Goal: Task Accomplishment & Management: Complete application form

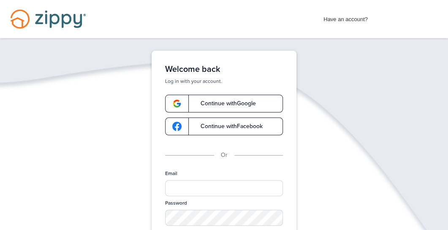
click at [227, 104] on span "Continue with Google" at bounding box center [224, 103] width 64 height 6
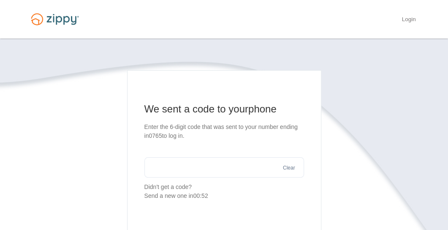
click at [174, 167] on input "text" at bounding box center [224, 167] width 160 height 20
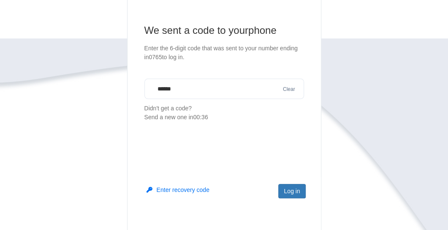
scroll to position [84, 0]
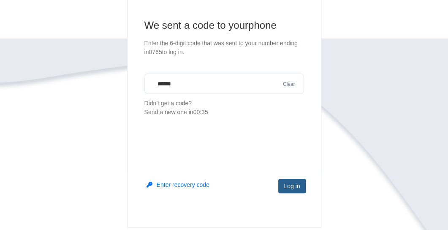
type input "******"
click at [293, 183] on button "Log in" at bounding box center [291, 185] width 27 height 14
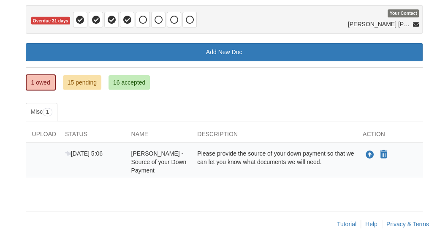
scroll to position [81, 0]
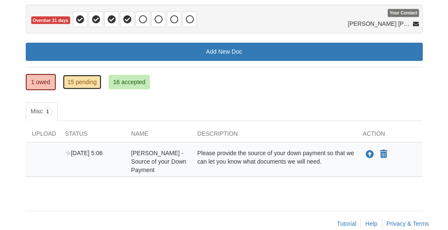
click at [85, 75] on link "15 pending" at bounding box center [82, 82] width 38 height 14
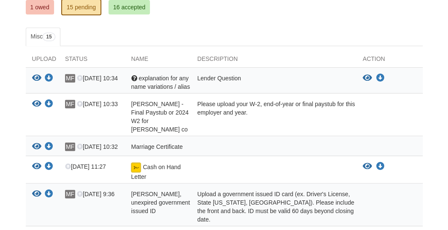
scroll to position [159, 0]
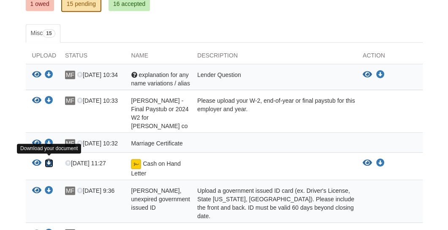
click at [46, 160] on icon "Download Cash on Hand Letter" at bounding box center [49, 163] width 8 height 8
click at [35, 159] on icon "View Cash on Hand Letter" at bounding box center [36, 163] width 9 height 8
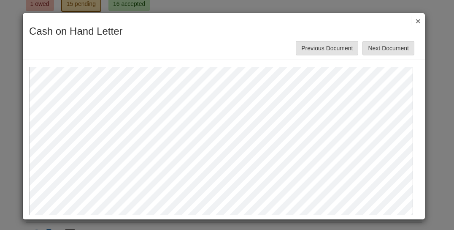
click at [411, 22] on button "×" at bounding box center [416, 20] width 10 height 9
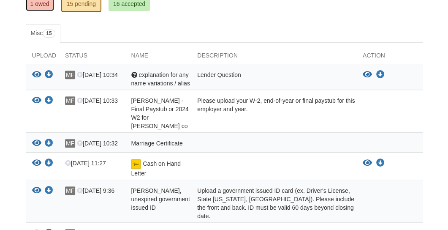
click at [37, 4] on link "1 owed" at bounding box center [40, 4] width 28 height 14
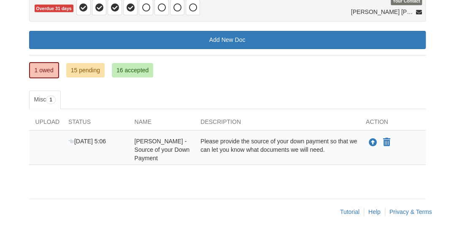
scroll to position [93, 0]
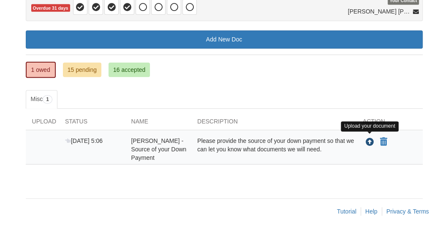
click at [369, 139] on icon "Upload Mellisa Fisher - Source of your Down Payment" at bounding box center [369, 142] width 8 height 8
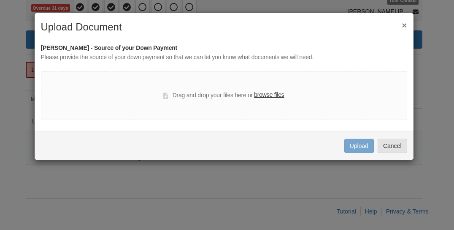
click at [268, 95] on label "browse files" at bounding box center [269, 94] width 30 height 9
click at [0, 0] on input "browse files" at bounding box center [0, 0] width 0 height 0
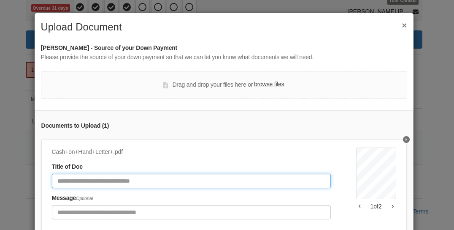
click at [144, 182] on input "Document Title" at bounding box center [191, 180] width 279 height 14
type input "**********"
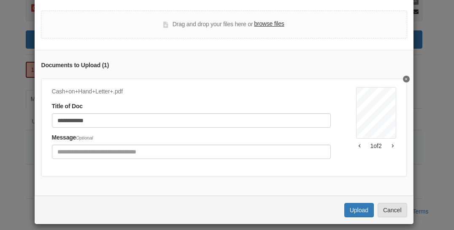
scroll to position [73, 0]
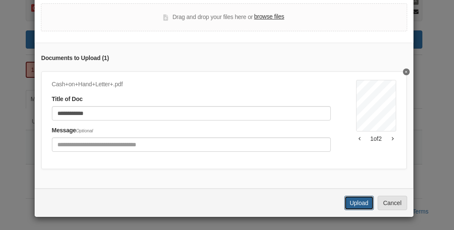
click at [356, 203] on button "Upload" at bounding box center [359, 202] width 30 height 14
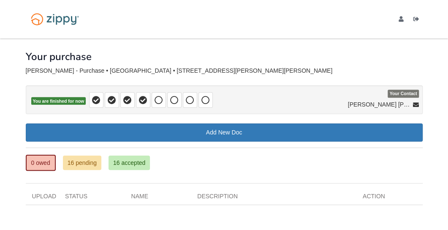
scroll to position [41, 0]
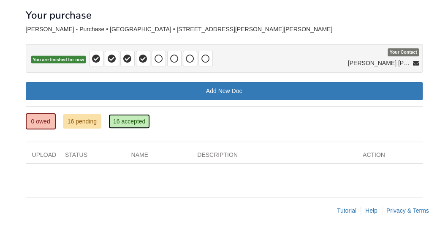
click at [125, 118] on link "16 accepted" at bounding box center [128, 121] width 41 height 14
